Goal: Task Accomplishment & Management: Use online tool/utility

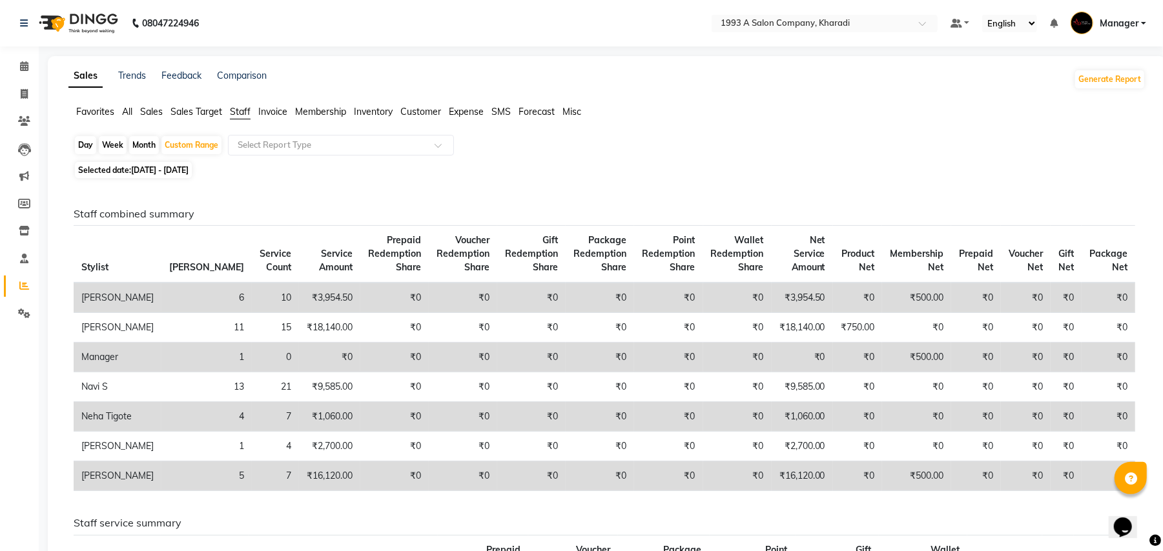
click at [128, 112] on span "All" at bounding box center [127, 112] width 10 height 12
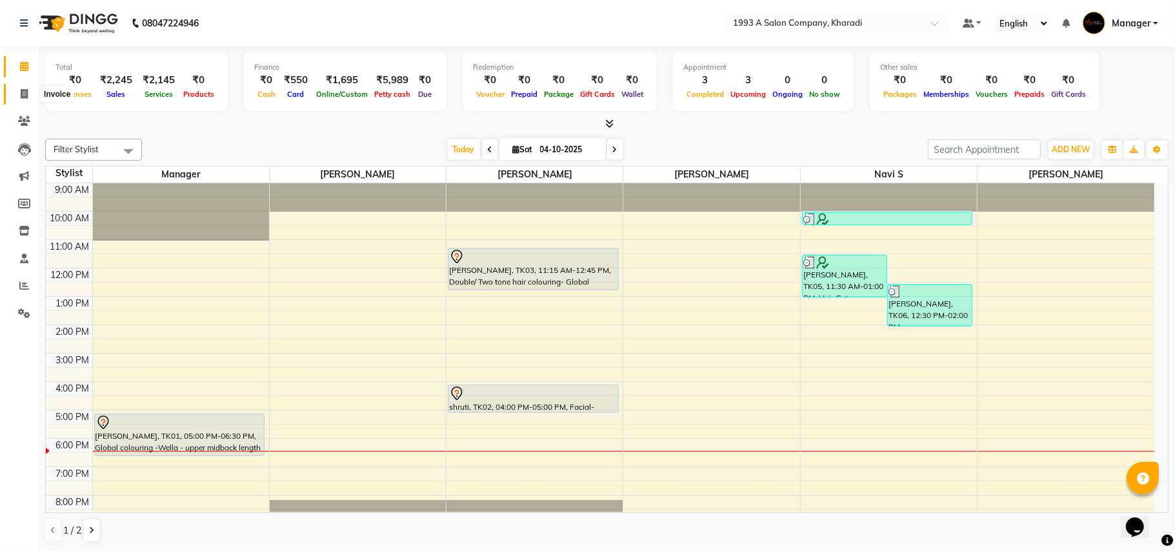
scroll to position [45, 0]
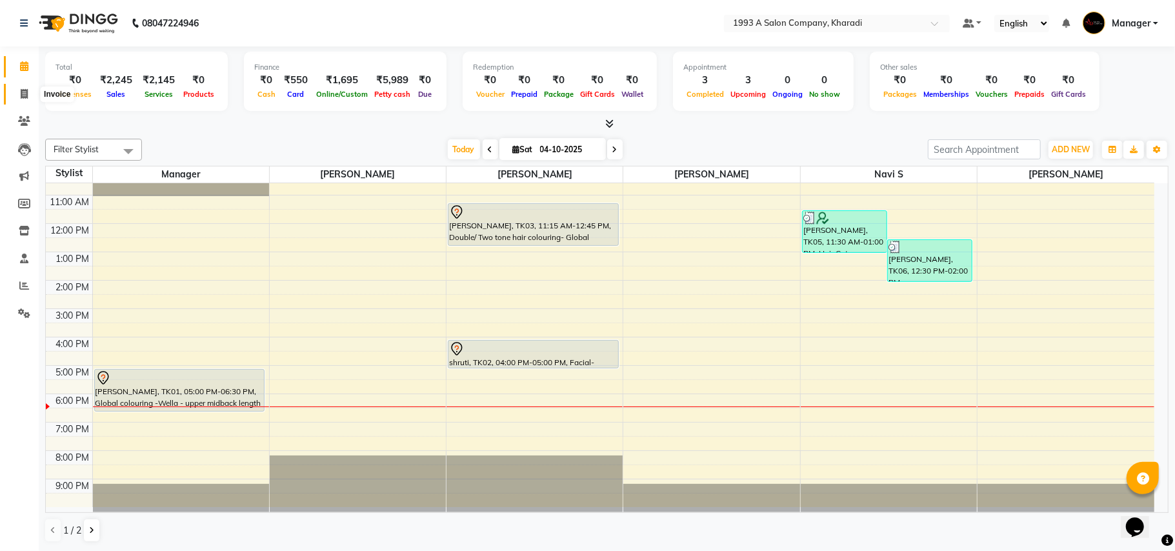
click at [24, 94] on icon at bounding box center [24, 94] width 7 height 10
select select "service"
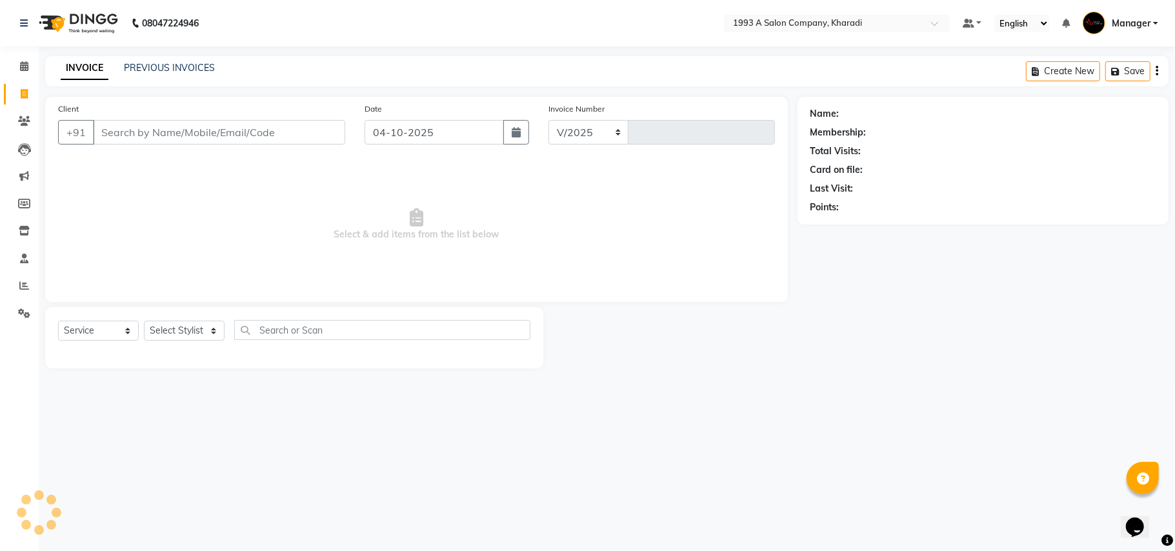
select select "651"
type input "2128"
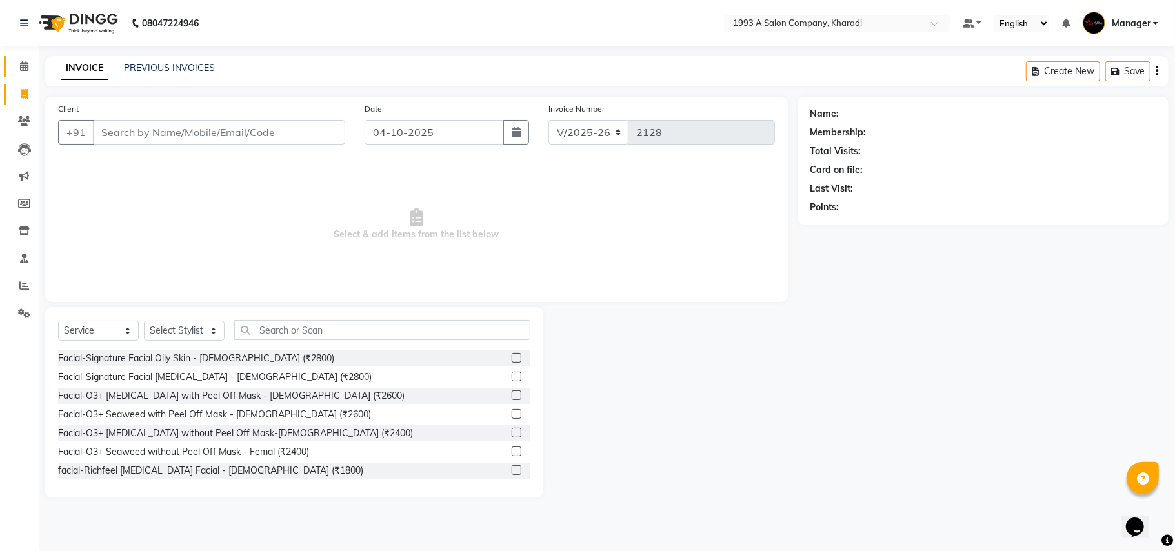
select select "13350"
click at [143, 128] on input "Client" at bounding box center [219, 132] width 252 height 25
click at [289, 323] on input "text" at bounding box center [382, 330] width 296 height 20
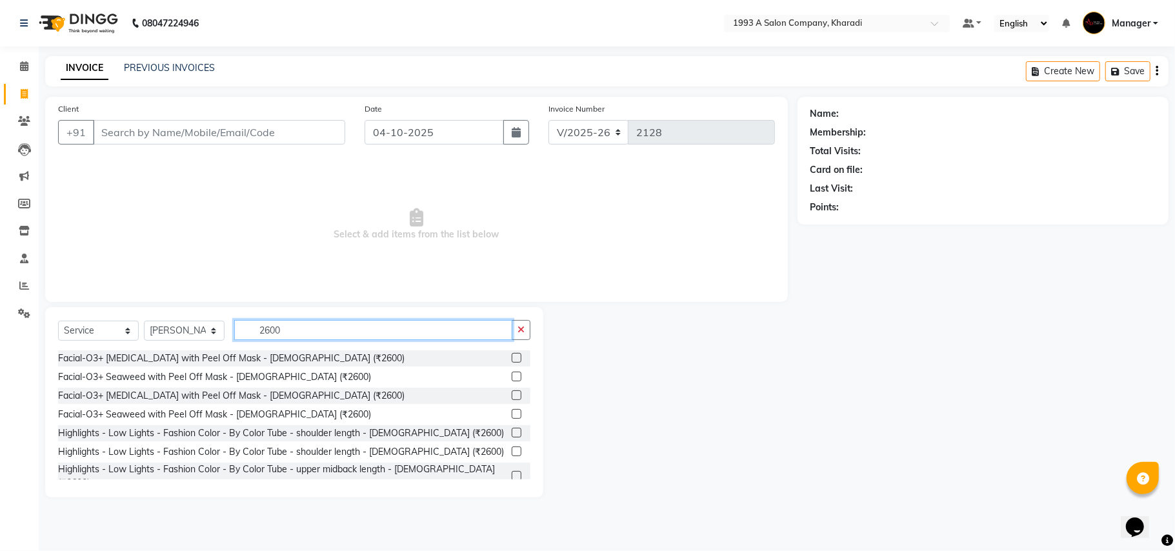
type input "2600"
click at [512, 394] on label at bounding box center [517, 396] width 10 height 10
click at [512, 394] on input "checkbox" at bounding box center [516, 396] width 8 height 8
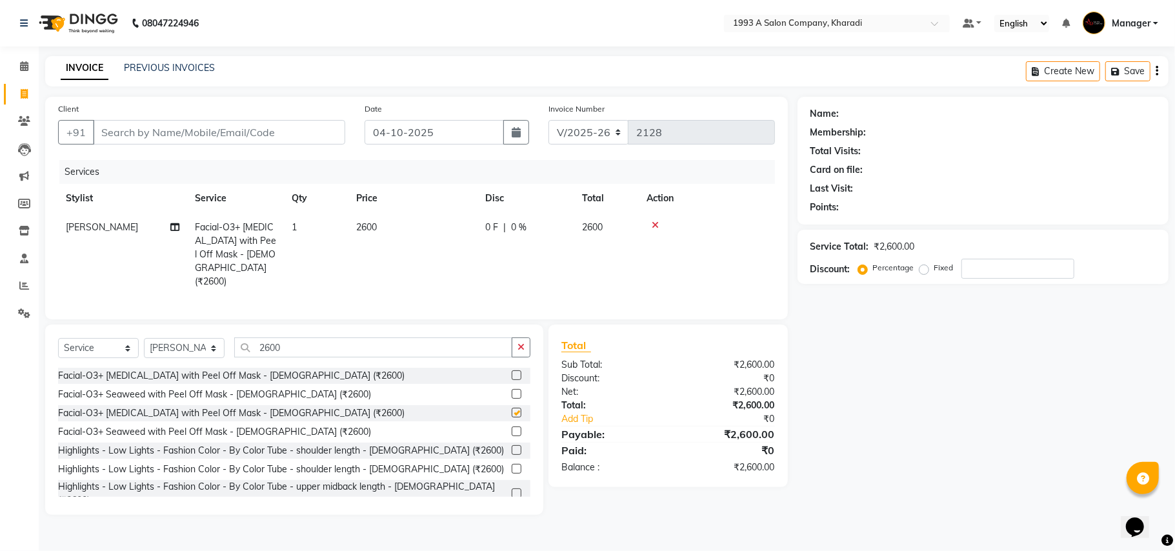
checkbox input "false"
click at [140, 132] on input "Client" at bounding box center [219, 132] width 252 height 25
type input "s"
type input "0"
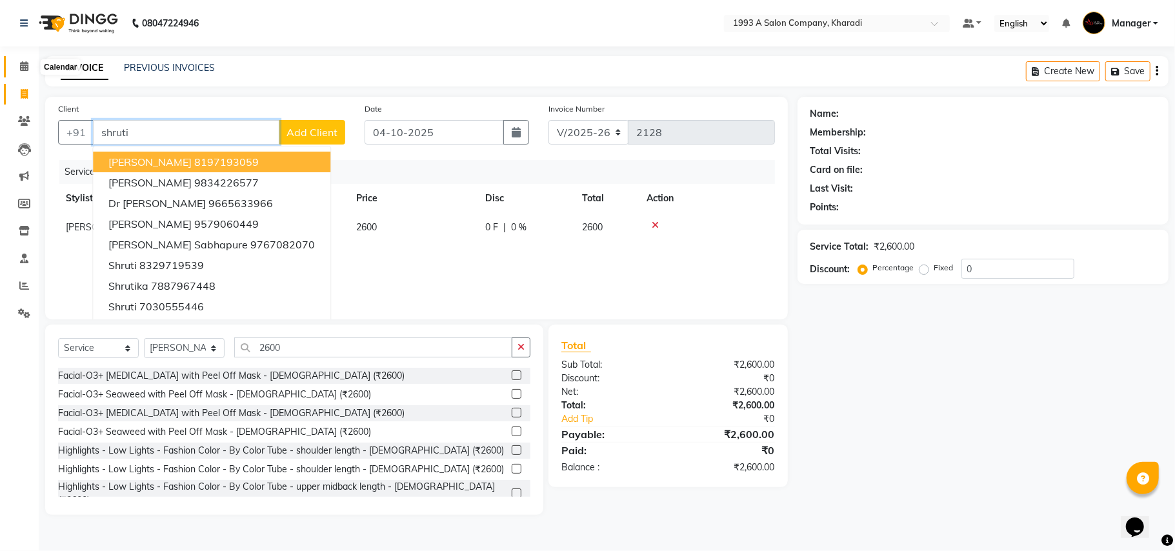
type input "shruti"
click at [20, 65] on icon at bounding box center [24, 66] width 8 height 10
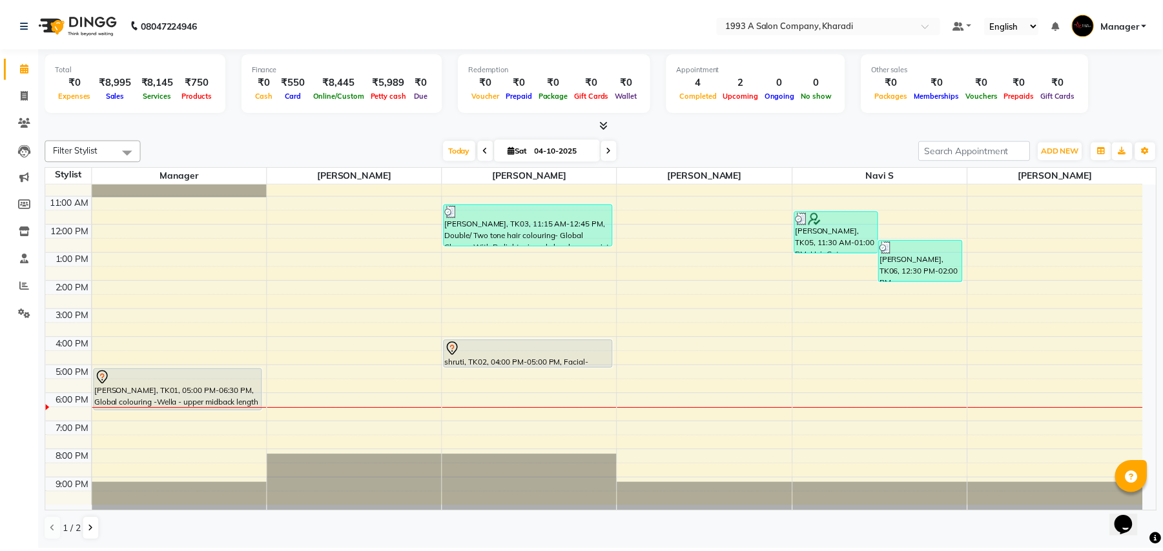
scroll to position [45, 0]
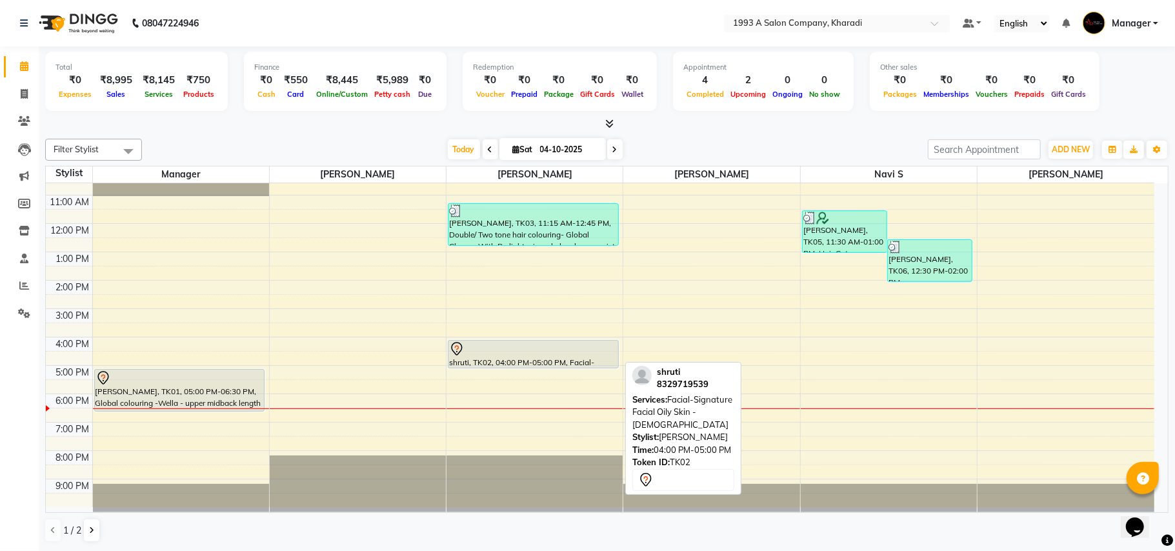
click at [590, 359] on div "shruti, TK02, 04:00 PM-05:00 PM, Facial-Signature Facial Oily Skin - [DEMOGRAPH…" at bounding box center [534, 354] width 170 height 27
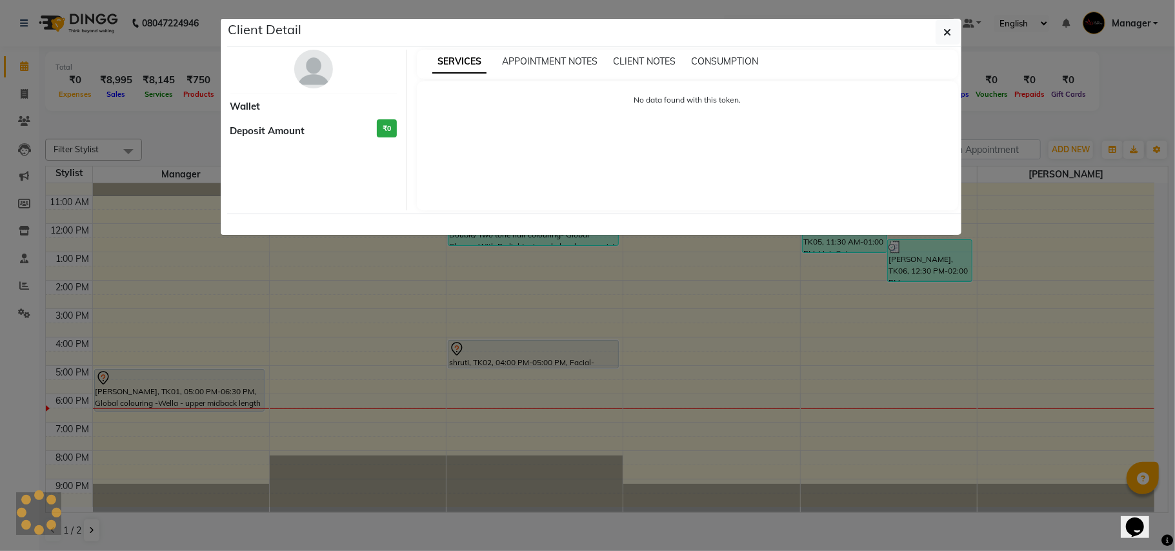
select select "7"
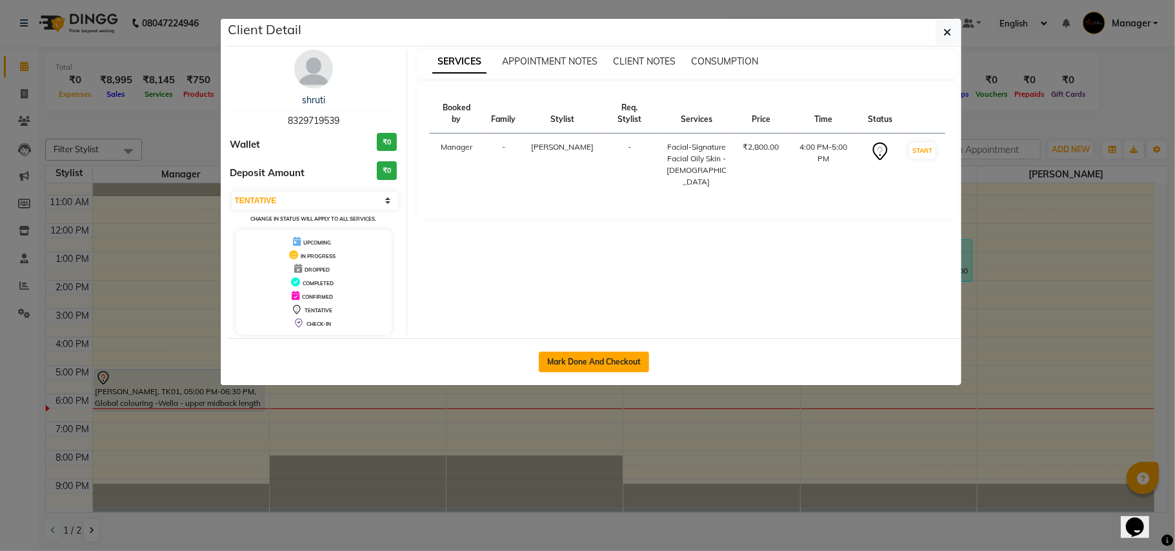
click at [585, 354] on button "Mark Done And Checkout" at bounding box center [594, 362] width 110 height 21
select select "service"
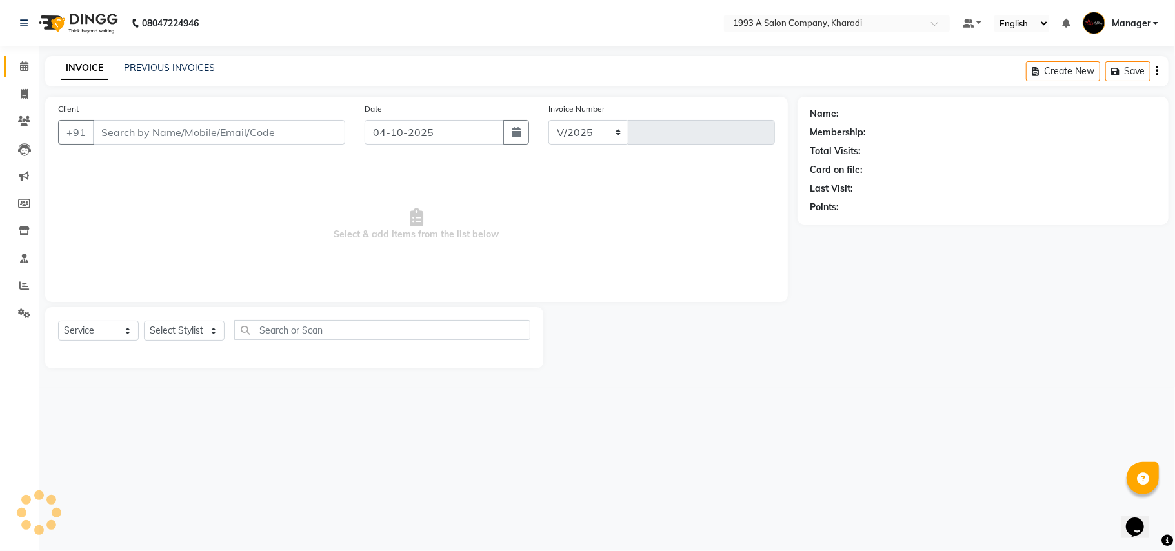
select select "651"
type input "2128"
select select "13350"
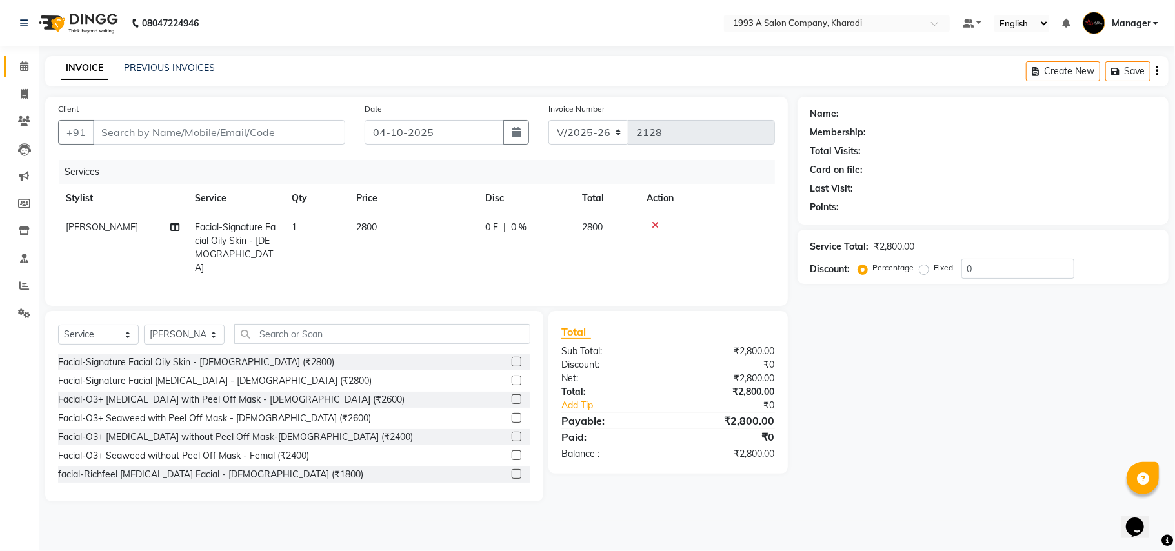
type input "8329719539"
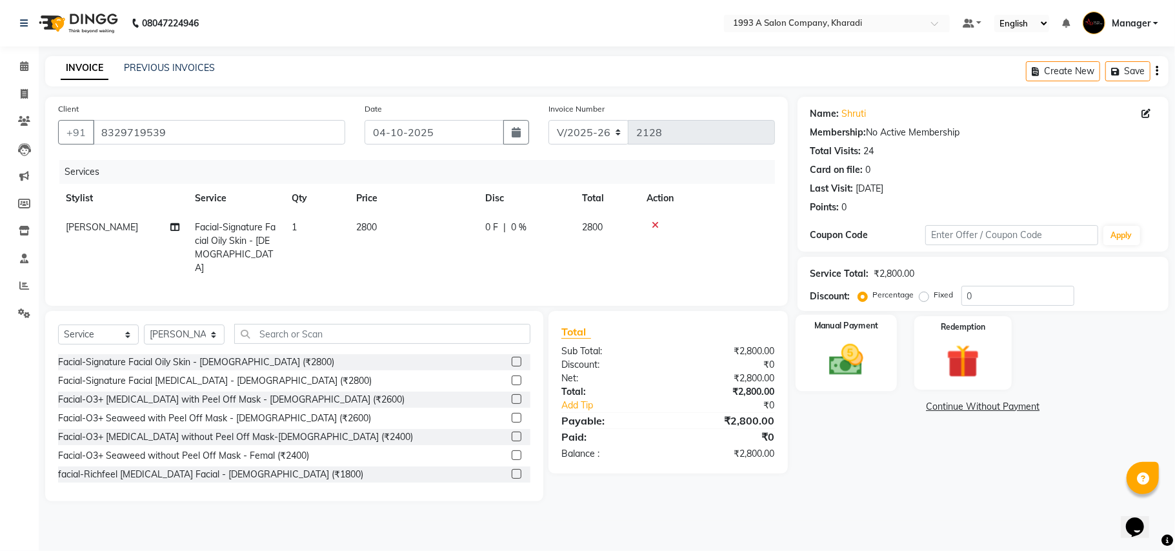
click at [834, 363] on img at bounding box center [846, 360] width 56 height 40
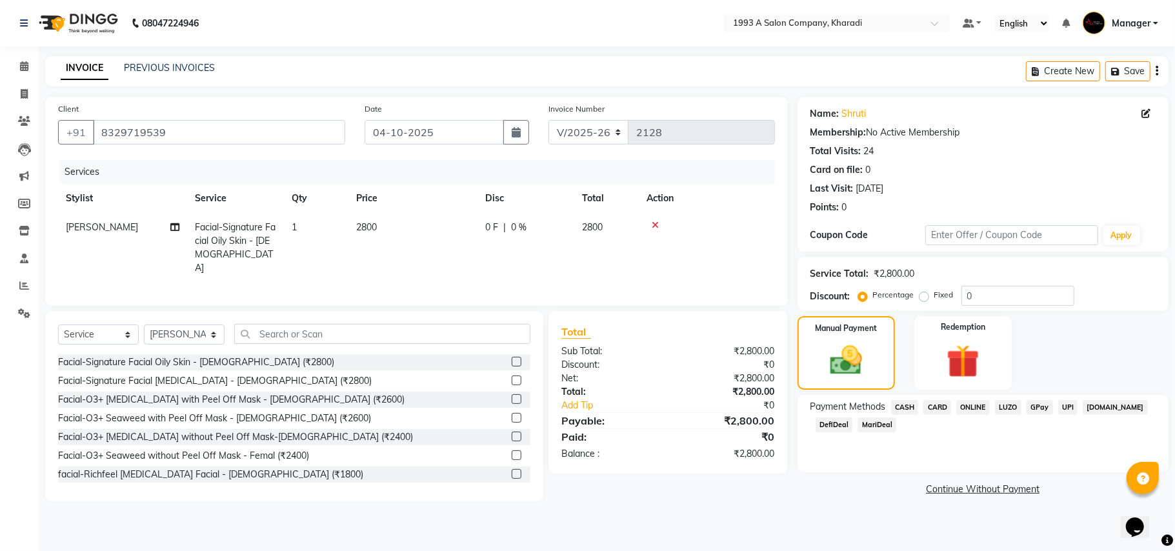
click at [833, 424] on span "DefiDeal" at bounding box center [834, 425] width 37 height 15
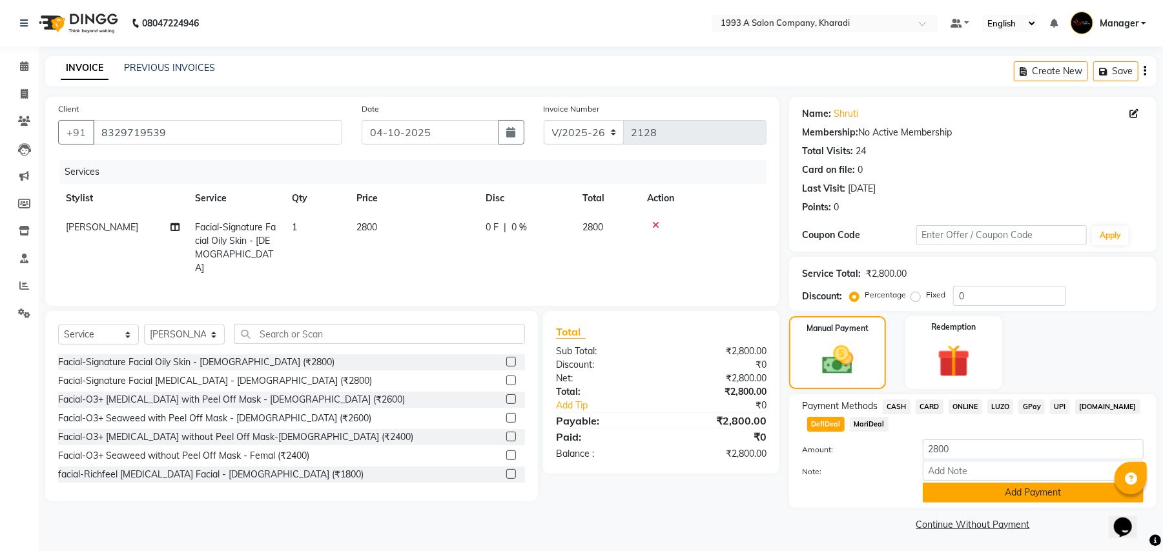
click at [1020, 498] on button "Add Payment" at bounding box center [1032, 493] width 221 height 20
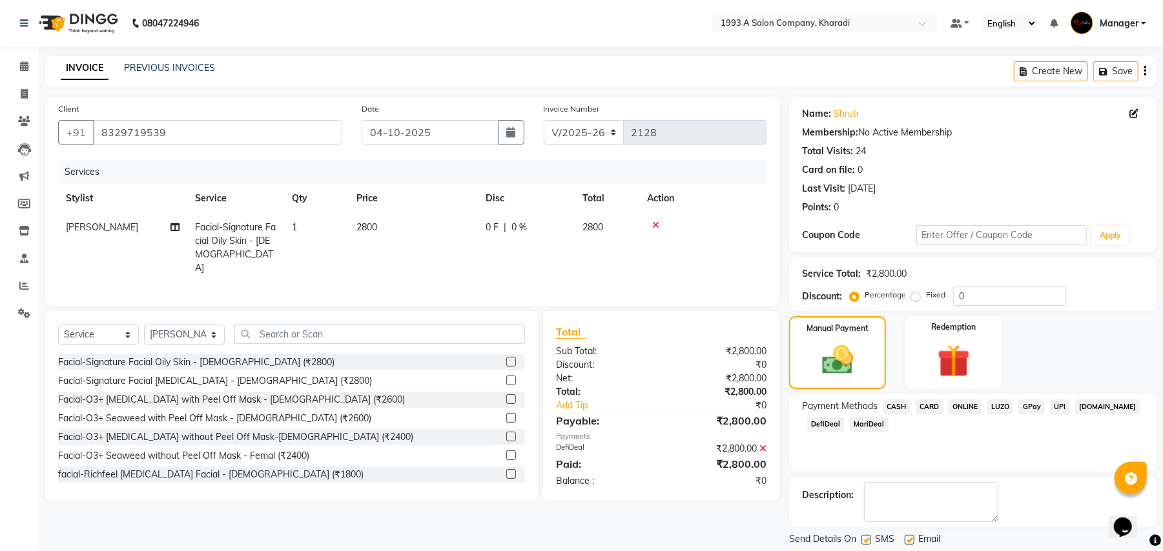
scroll to position [40, 0]
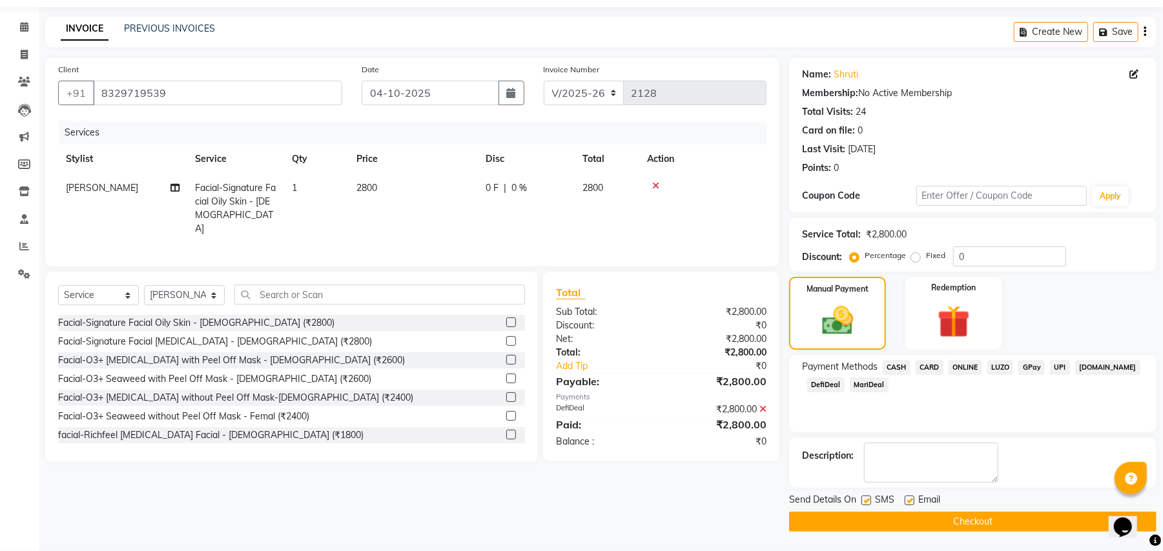
click at [963, 527] on button "Checkout" at bounding box center [972, 522] width 367 height 20
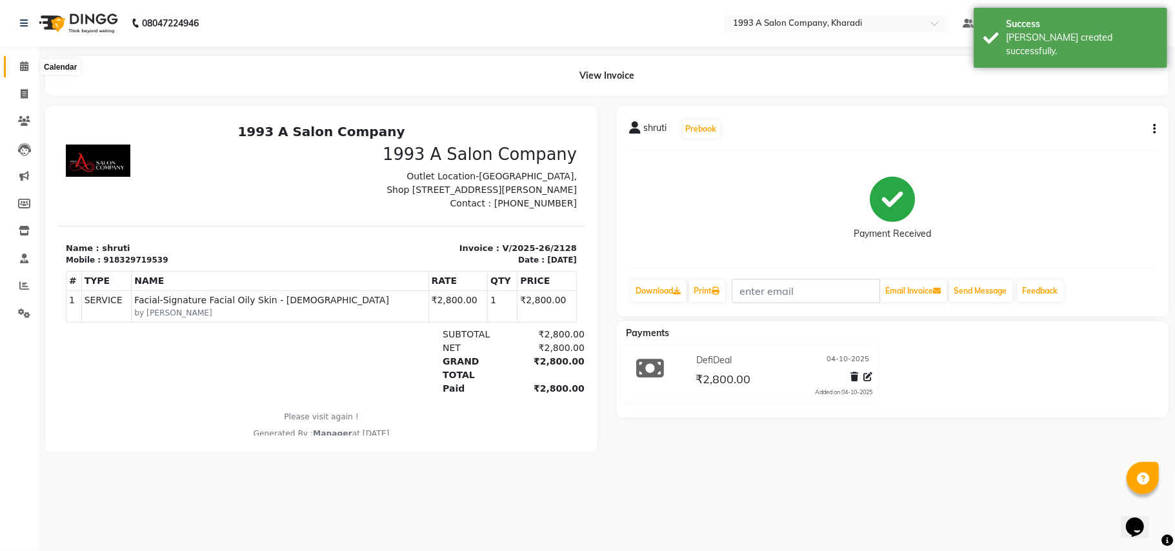
click at [26, 65] on icon at bounding box center [24, 66] width 8 height 10
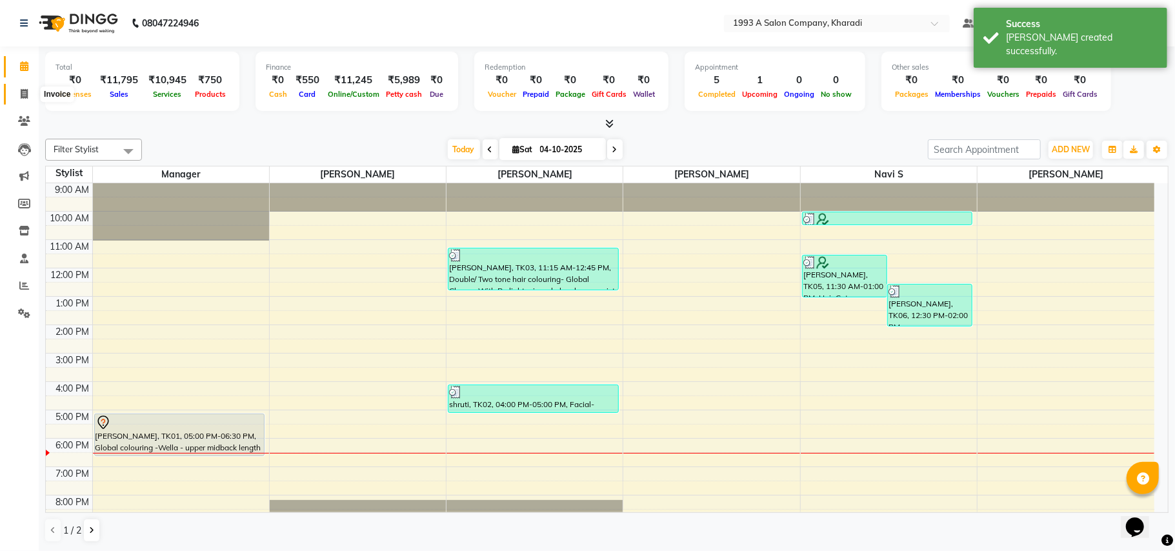
click at [21, 92] on icon at bounding box center [24, 94] width 7 height 10
select select "service"
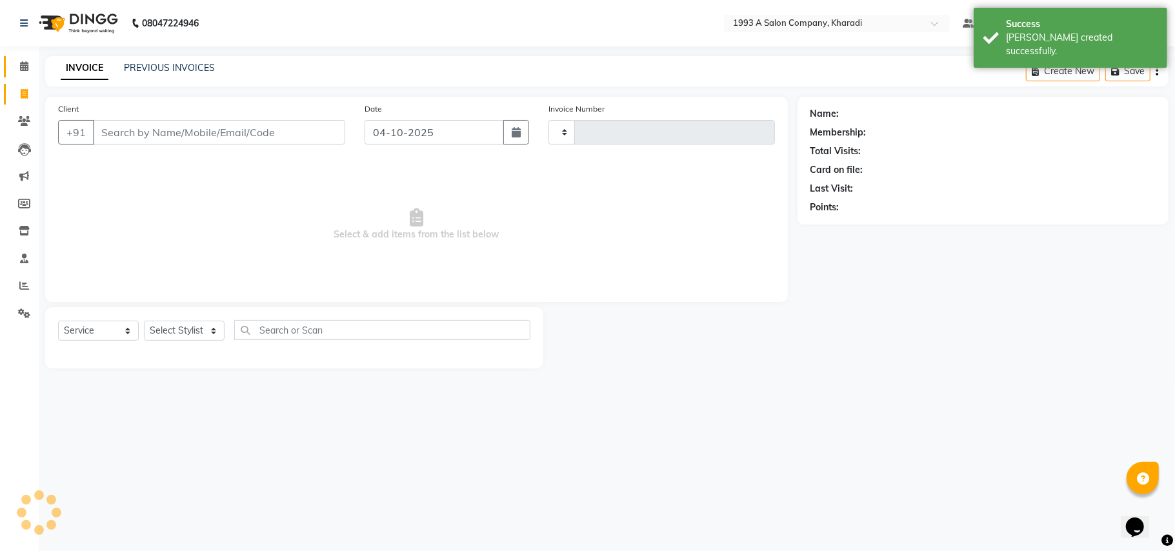
type input "2129"
select select "651"
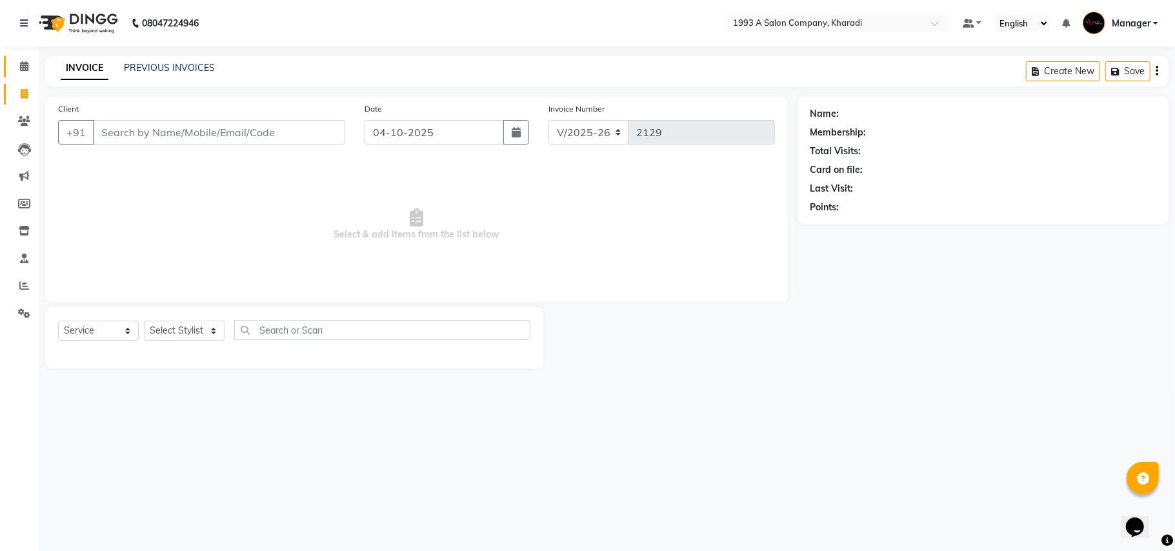
select select "13350"
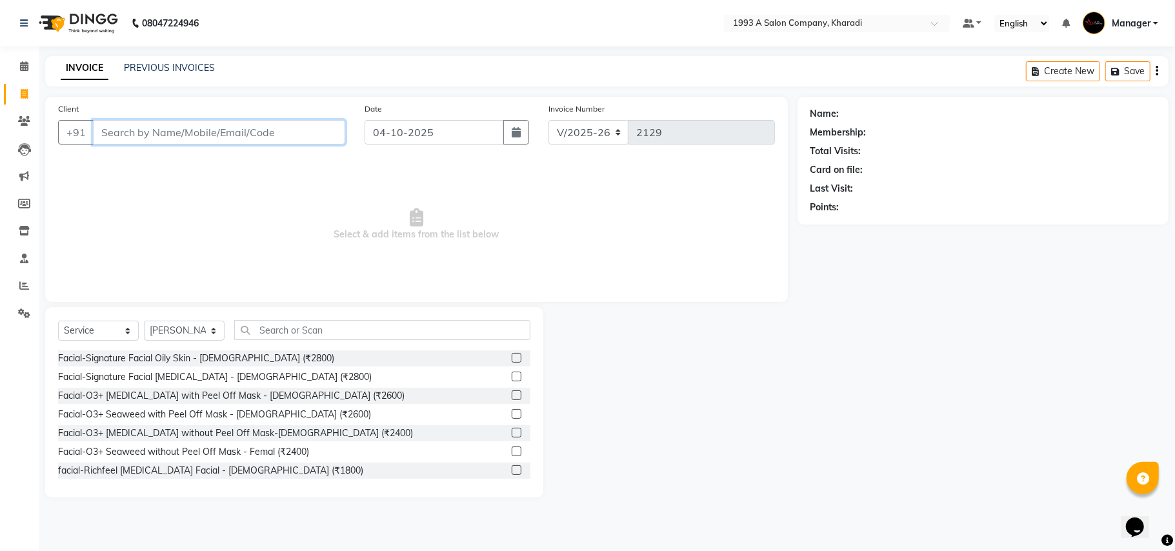
click at [141, 137] on input "Client" at bounding box center [219, 132] width 252 height 25
type input "s"
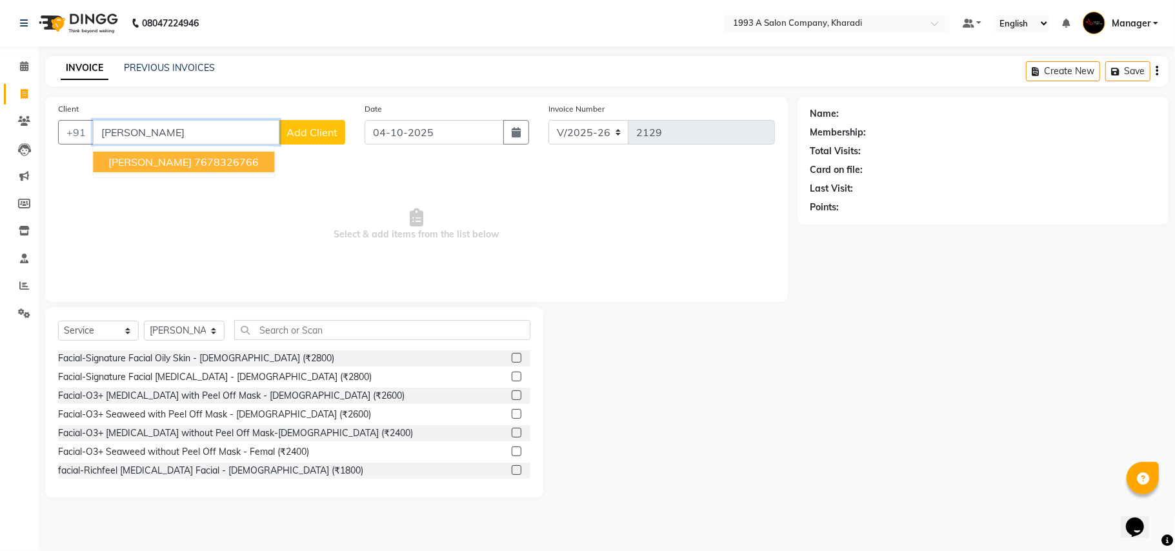
click at [245, 164] on button "[PERSON_NAME] 7678326766" at bounding box center [183, 162] width 181 height 21
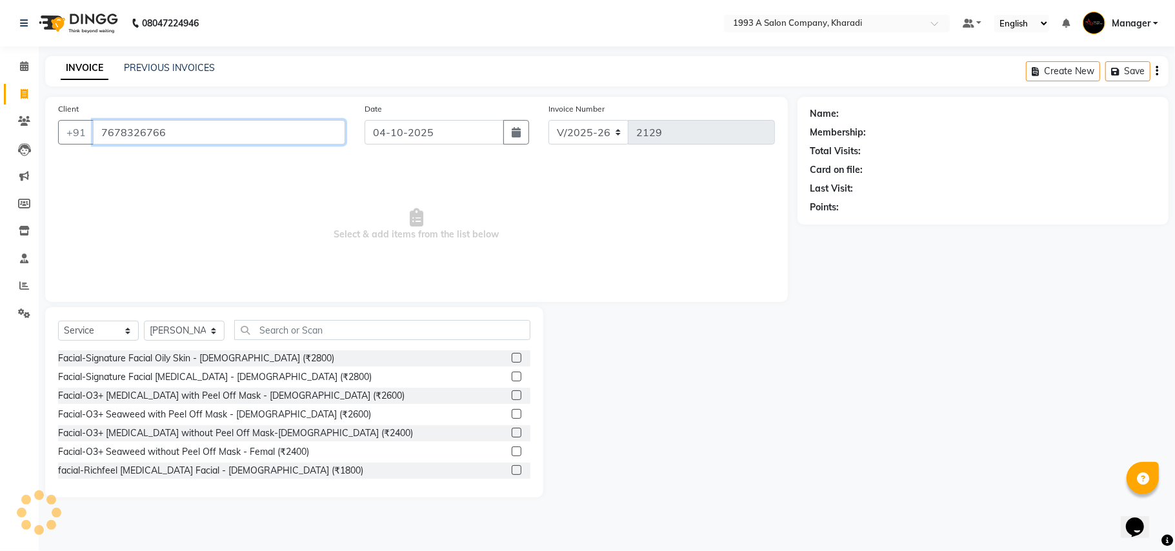
type input "7678326766"
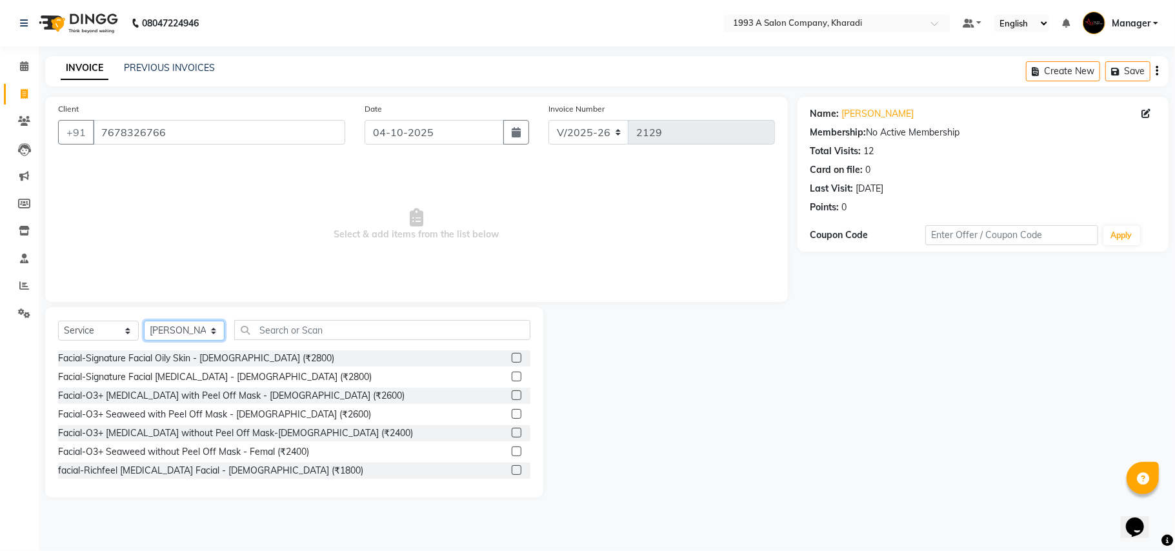
click at [169, 334] on select "Select Stylist [PERSON_NAME] [PERSON_NAME] Manager [PERSON_NAME] S Neha Tigote …" at bounding box center [184, 331] width 81 height 20
select select "90882"
click at [144, 321] on select "Select Stylist [PERSON_NAME] [PERSON_NAME] Manager [PERSON_NAME] S Neha Tigote …" at bounding box center [184, 331] width 81 height 20
click at [293, 329] on input "text" at bounding box center [382, 330] width 296 height 20
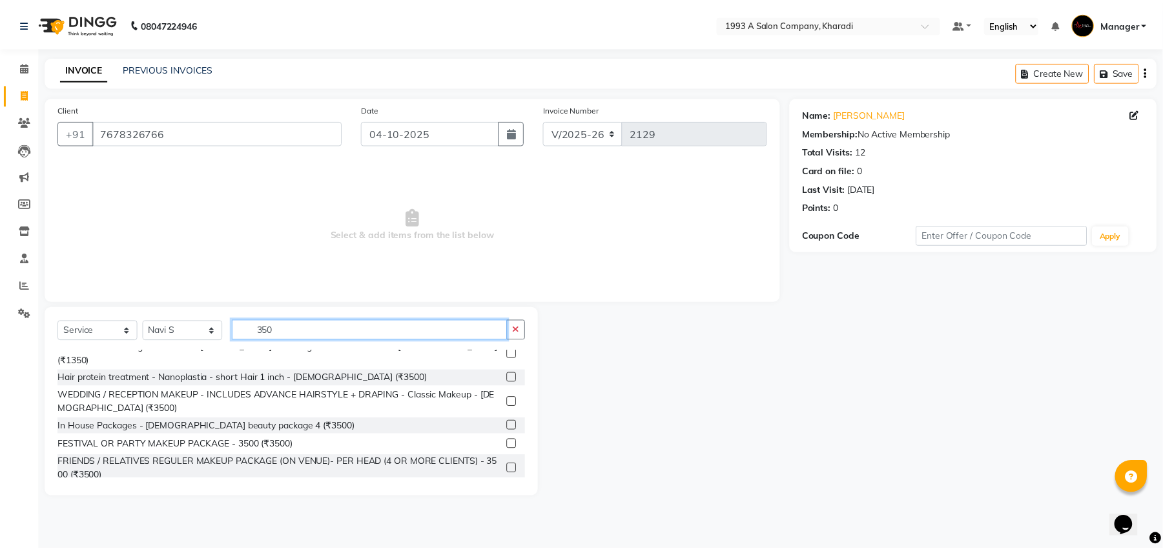
scroll to position [341, 0]
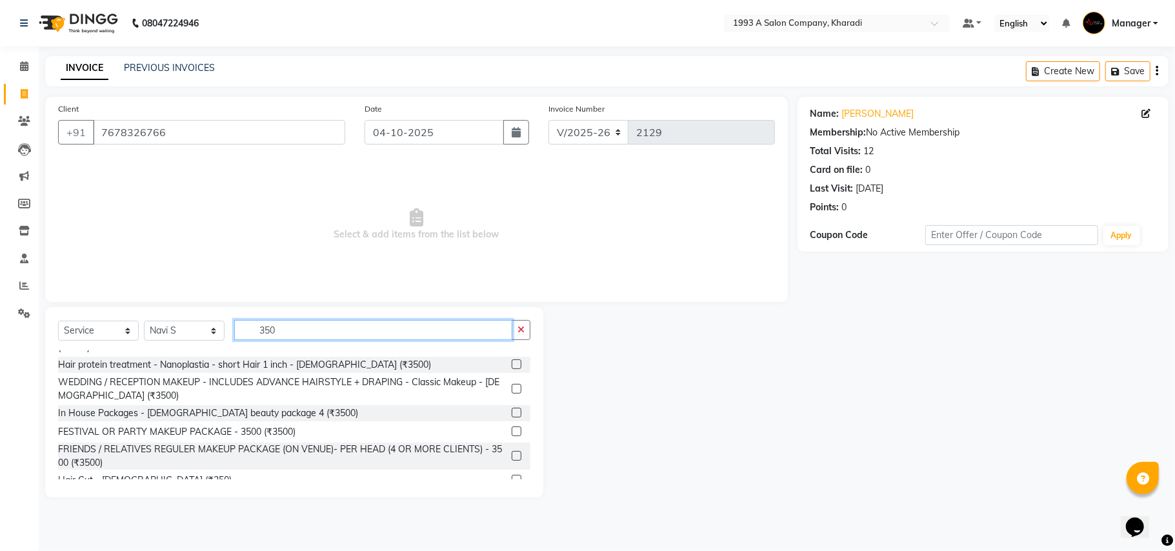
type input "350"
click at [512, 475] on label at bounding box center [517, 480] width 10 height 10
click at [512, 476] on input "checkbox" at bounding box center [516, 480] width 8 height 8
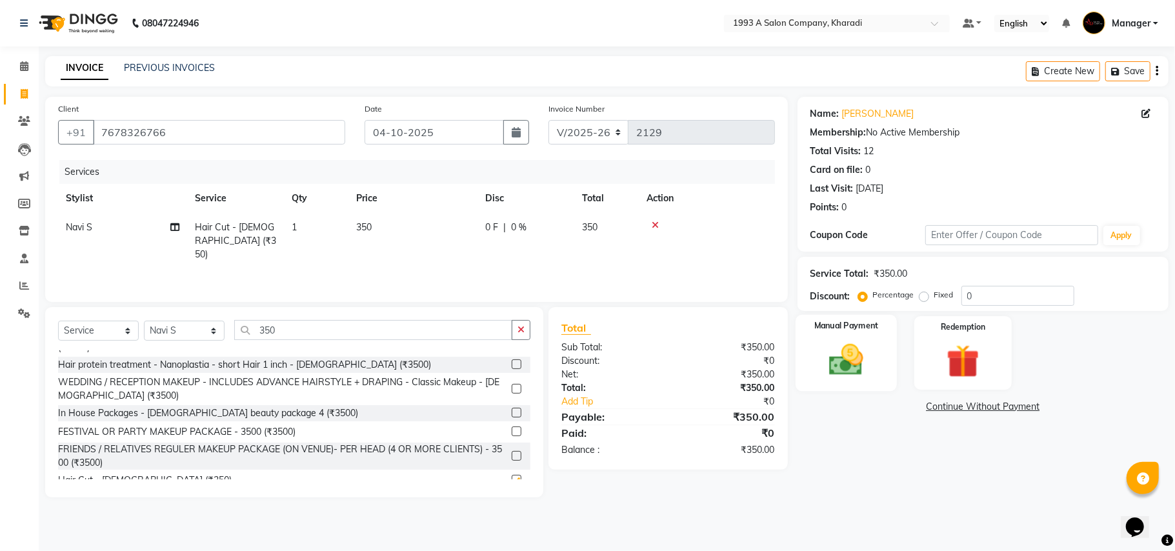
checkbox input "false"
click at [838, 380] on img at bounding box center [846, 360] width 56 height 40
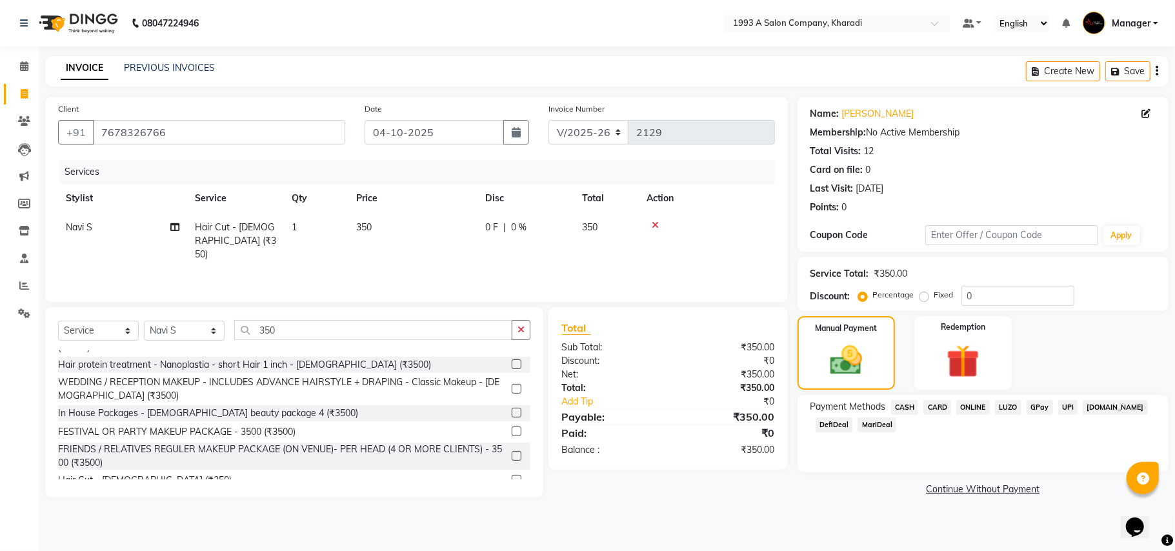
click at [834, 422] on span "DefiDeal" at bounding box center [834, 425] width 37 height 15
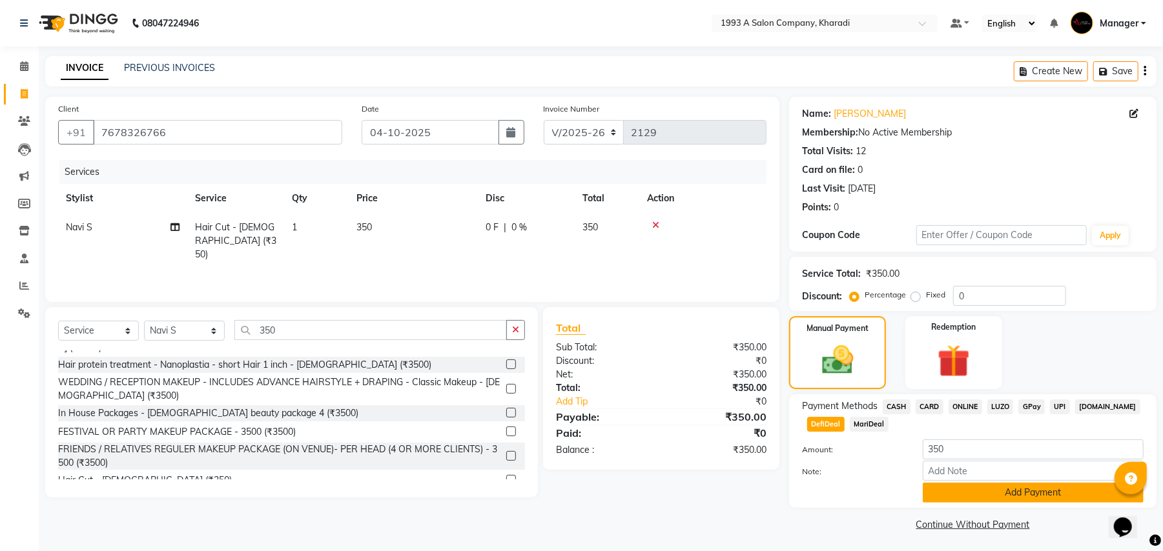
click at [989, 491] on button "Add Payment" at bounding box center [1032, 493] width 221 height 20
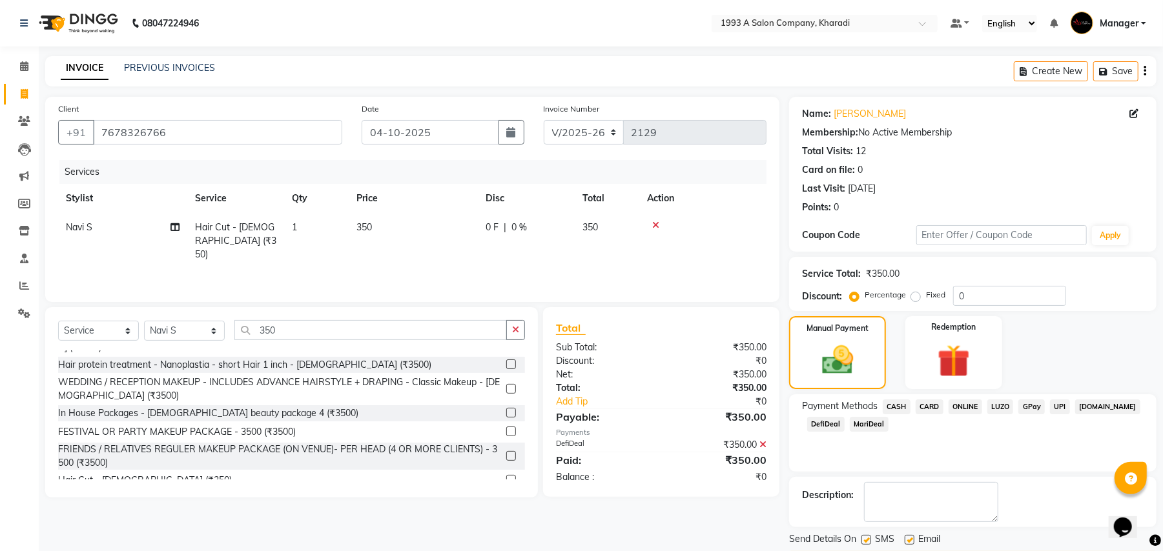
scroll to position [40, 0]
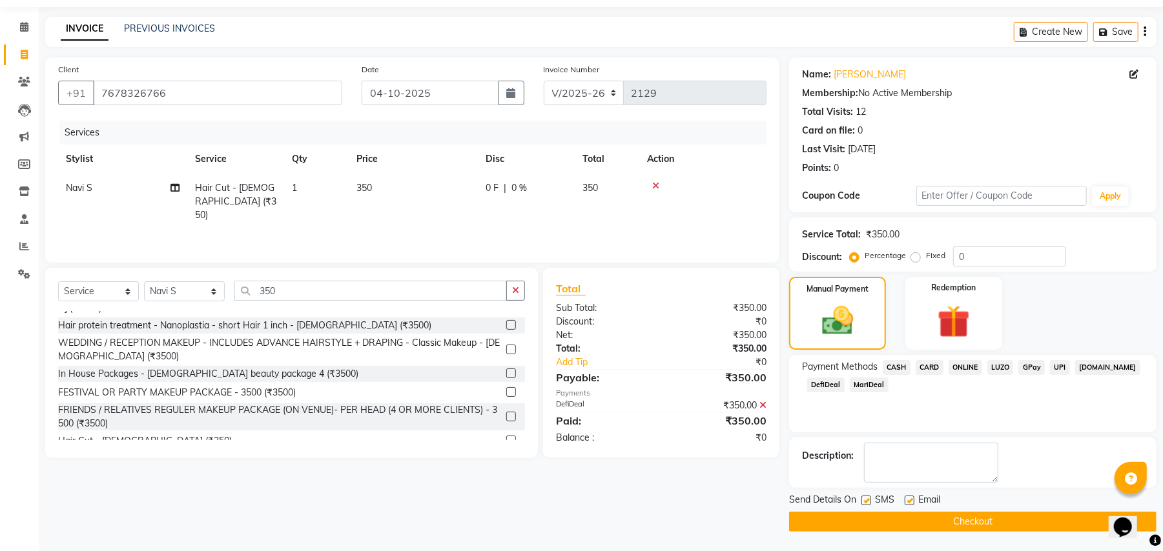
click at [930, 529] on button "Checkout" at bounding box center [972, 522] width 367 height 20
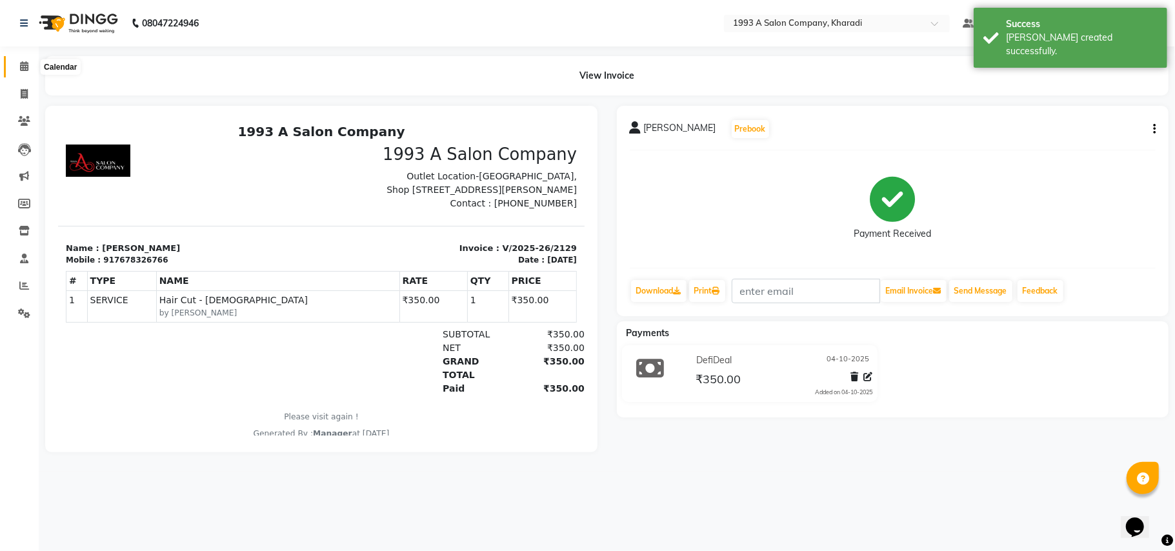
click at [25, 66] on icon at bounding box center [24, 66] width 8 height 10
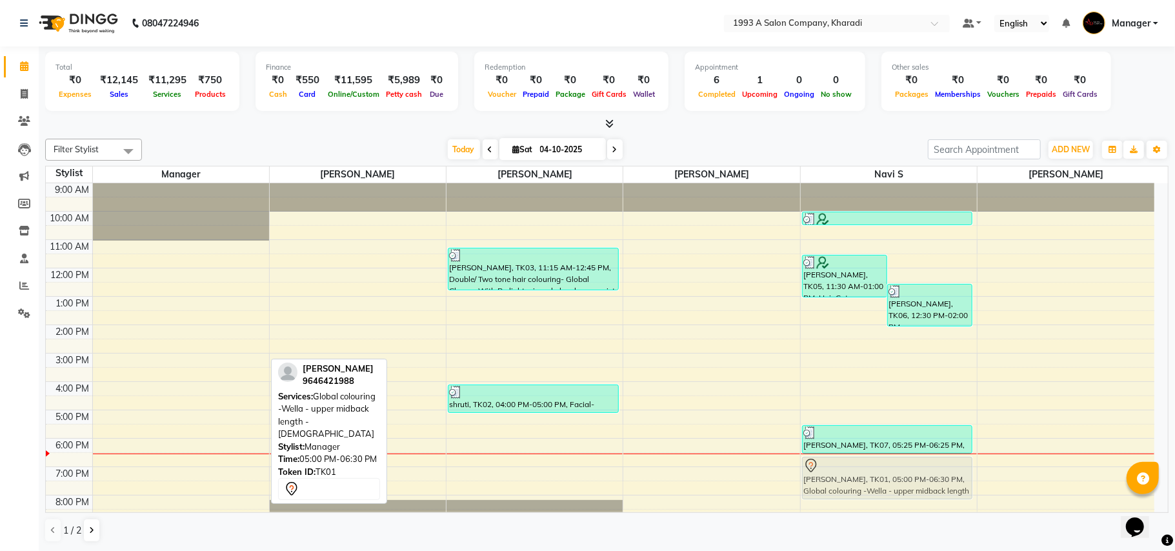
drag, startPoint x: 168, startPoint y: 427, endPoint x: 878, endPoint y: 478, distance: 711.8
click at [878, 478] on tr "[PERSON_NAME], TK01, 05:00 PM-06:30 PM, Global colouring -Wella - upper midback…" at bounding box center [600, 367] width 1109 height 369
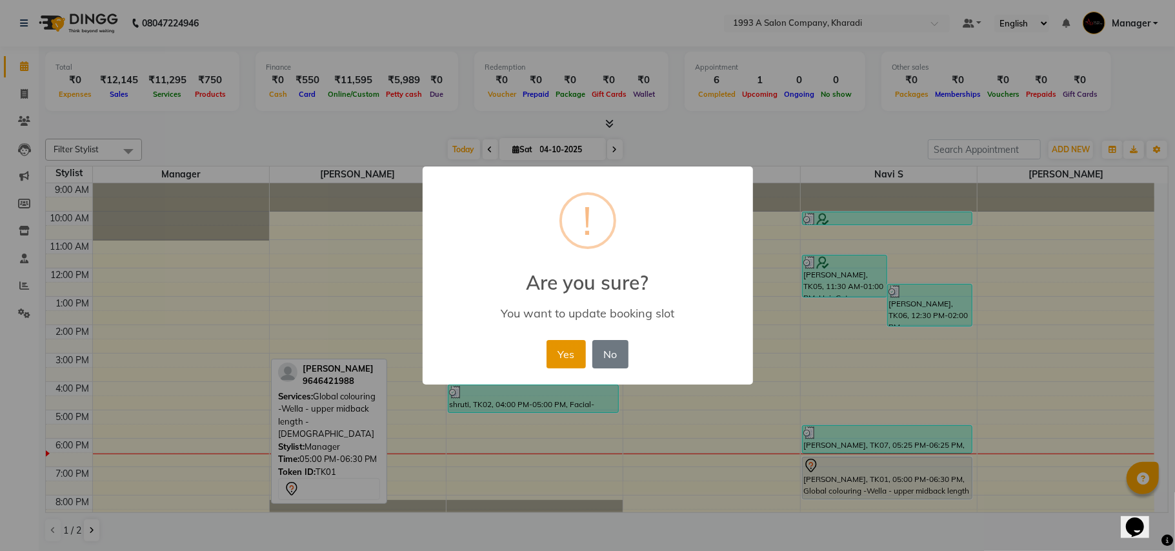
click at [556, 344] on button "Yes" at bounding box center [566, 354] width 39 height 28
